Goal: Find specific page/section: Find specific page/section

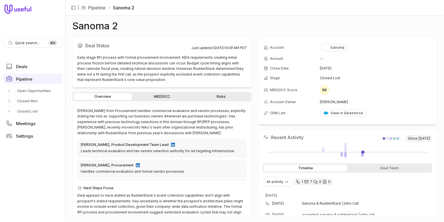
scroll to position [163, 0]
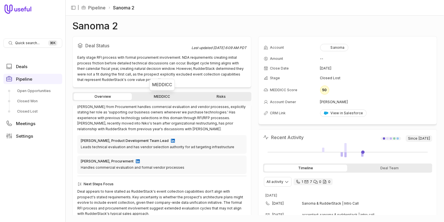
click at [159, 96] on link "MEDDICC" at bounding box center [162, 96] width 58 height 7
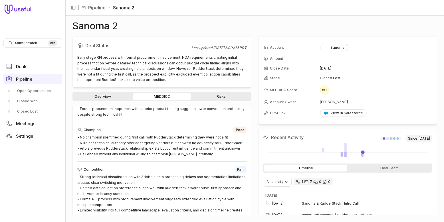
scroll to position [338, 0]
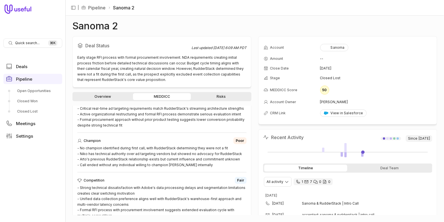
click at [215, 94] on link "Risks" at bounding box center [221, 96] width 58 height 7
